Goal: Find specific page/section: Find specific page/section

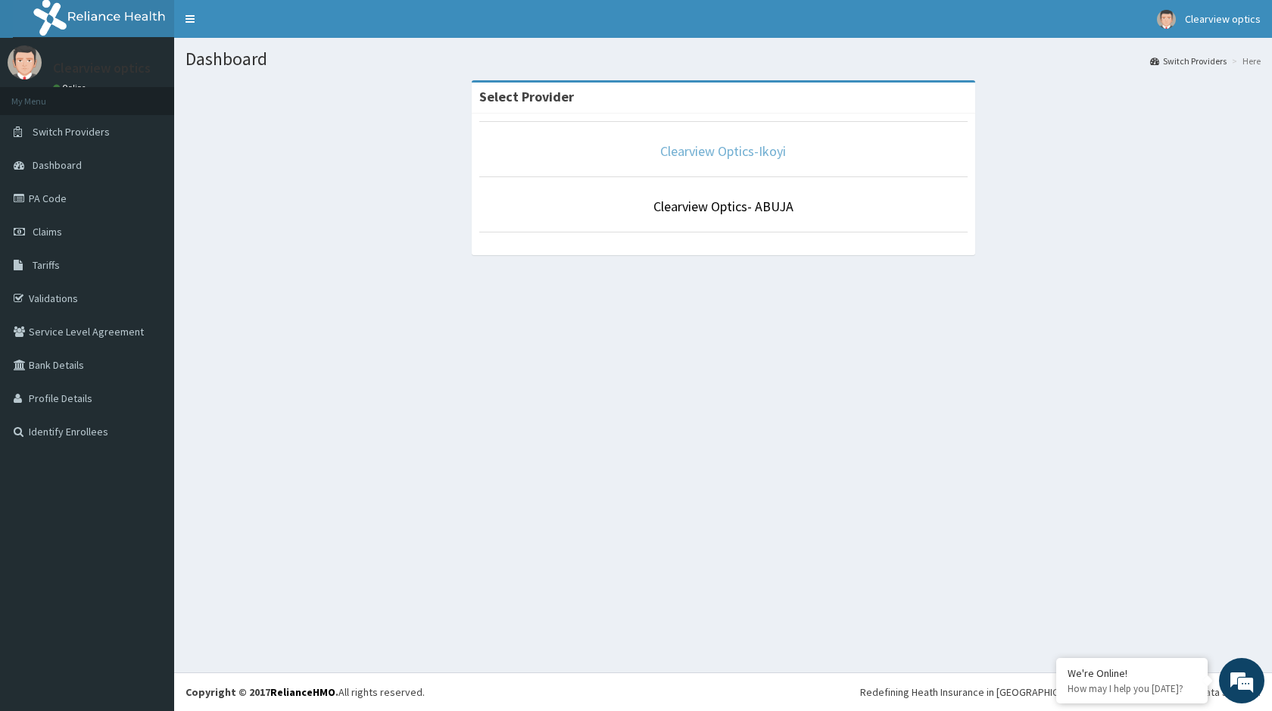
click at [740, 146] on link "Clearview Optics-Ikoyi" at bounding box center [723, 150] width 126 height 17
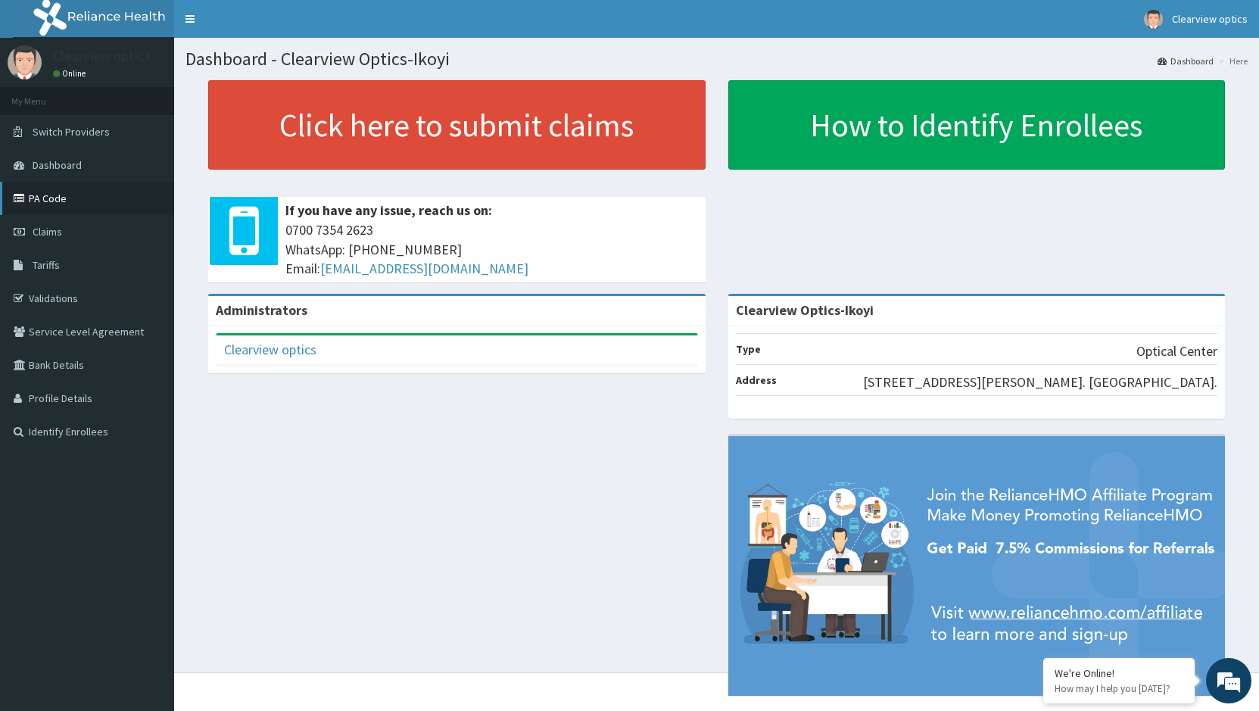
click at [64, 198] on link "PA Code" at bounding box center [87, 198] width 174 height 33
